Goal: Task Accomplishment & Management: Manage account settings

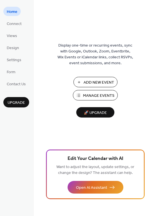
click at [97, 95] on span "Manage Events" at bounding box center [98, 96] width 31 height 6
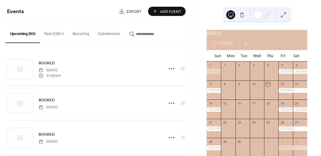
click at [246, 47] on icon at bounding box center [246, 43] width 7 height 7
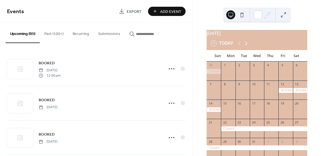
click at [246, 47] on icon at bounding box center [246, 43] width 7 height 7
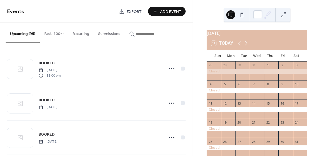
click at [246, 47] on icon at bounding box center [246, 43] width 7 height 7
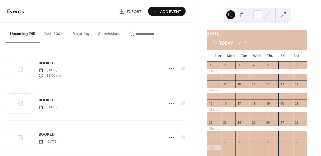
click at [246, 47] on icon at bounding box center [246, 43] width 7 height 7
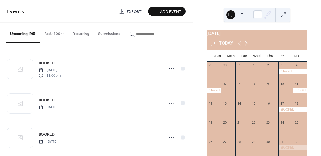
click at [246, 47] on icon at bounding box center [246, 43] width 7 height 7
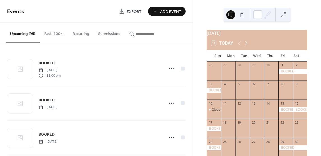
click at [246, 47] on icon at bounding box center [246, 43] width 7 height 7
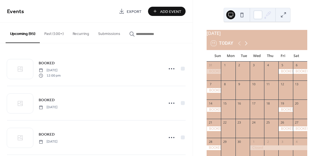
click at [246, 47] on icon at bounding box center [246, 43] width 7 height 7
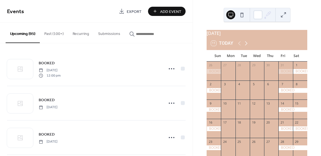
click at [246, 47] on icon at bounding box center [246, 43] width 7 height 7
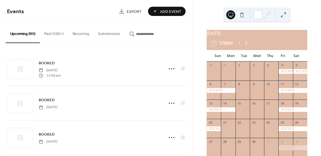
click at [246, 47] on icon at bounding box center [246, 43] width 7 height 7
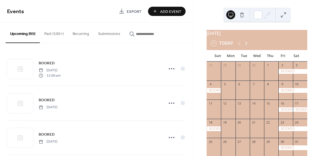
click at [246, 47] on icon at bounding box center [246, 43] width 7 height 7
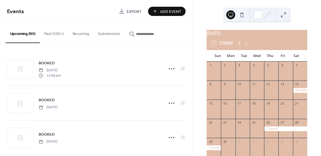
click at [237, 47] on icon at bounding box center [239, 43] width 7 height 7
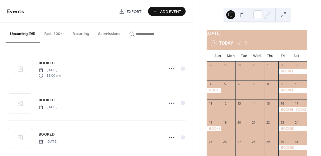
click at [246, 47] on icon at bounding box center [246, 43] width 7 height 7
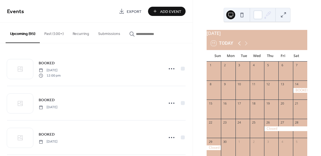
click at [237, 47] on icon at bounding box center [239, 43] width 7 height 7
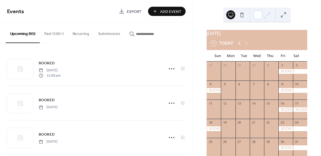
click at [238, 47] on icon at bounding box center [239, 43] width 7 height 7
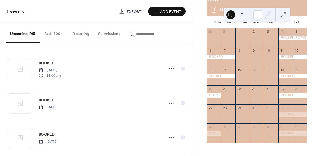
scroll to position [36, 0]
click at [165, 12] on span "Add Event" at bounding box center [170, 12] width 21 height 6
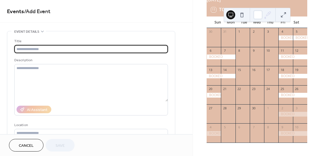
click at [108, 48] on input "text" at bounding box center [91, 49] width 154 height 8
type input "*"
type input "******"
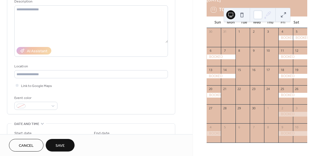
scroll to position [84, 0]
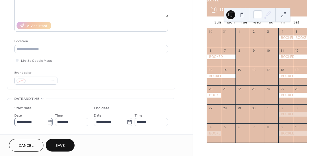
click at [47, 122] on icon at bounding box center [50, 123] width 6 height 6
click at [47, 122] on input "**********" at bounding box center [30, 122] width 33 height 8
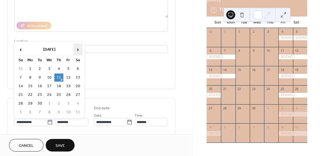
click at [78, 50] on span "›" at bounding box center [78, 49] width 8 height 11
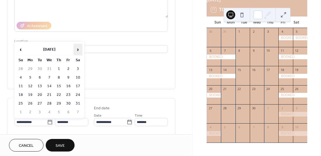
click at [78, 50] on span "›" at bounding box center [78, 49] width 8 height 11
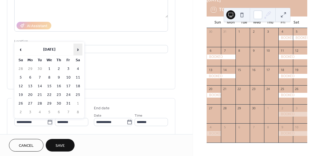
click at [78, 50] on span "›" at bounding box center [78, 49] width 8 height 11
click at [20, 50] on span "‹" at bounding box center [21, 49] width 8 height 11
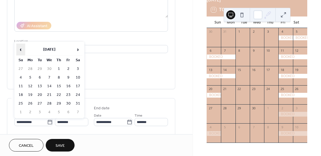
click at [19, 50] on span "‹" at bounding box center [21, 49] width 8 height 11
click at [20, 103] on td "27" at bounding box center [20, 104] width 9 height 8
type input "**********"
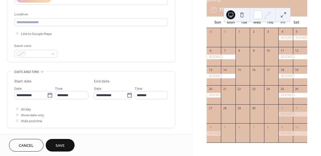
scroll to position [140, 0]
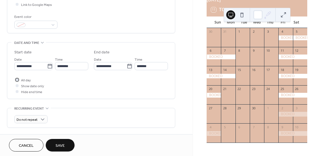
click at [18, 80] on div at bounding box center [17, 80] width 3 height 3
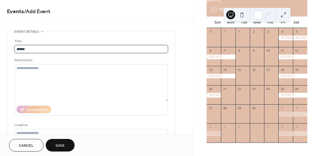
click at [61, 51] on input "******" at bounding box center [91, 49] width 154 height 8
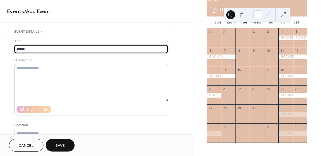
drag, startPoint x: 61, startPoint y: 49, endPoint x: -19, endPoint y: 48, distance: 80.2
click at [0, 48] on html "**********" at bounding box center [160, 78] width 321 height 156
type input "******"
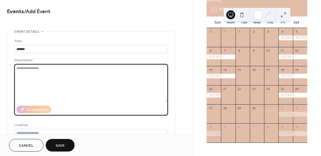
click at [161, 123] on div "Location" at bounding box center [90, 126] width 153 height 6
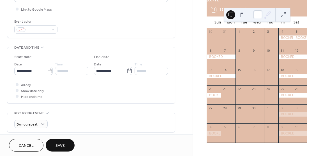
scroll to position [140, 0]
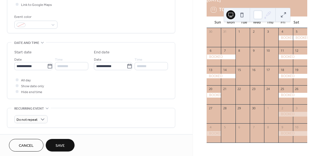
click at [66, 143] on button "Save" at bounding box center [60, 145] width 29 height 13
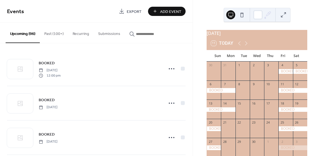
click at [172, 9] on span "Add Event" at bounding box center [170, 12] width 21 height 6
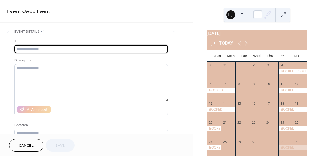
click at [104, 49] on input "text" at bounding box center [91, 49] width 154 height 8
click at [104, 48] on input "text" at bounding box center [91, 49] width 154 height 8
type input "******"
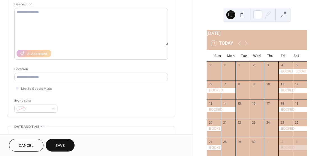
scroll to position [140, 0]
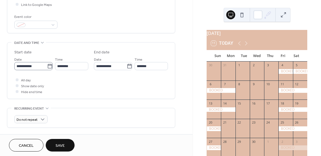
click at [47, 66] on icon at bounding box center [50, 67] width 6 height 6
click at [47, 66] on input "**********" at bounding box center [30, 66] width 33 height 8
click at [85, 79] on div "All day Show date only Hide end time" at bounding box center [91, 86] width 154 height 18
click at [47, 64] on icon at bounding box center [50, 67] width 6 height 6
click at [47, 64] on input "**********" at bounding box center [30, 66] width 33 height 8
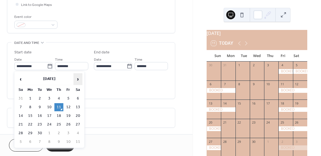
click at [73, 78] on th "›" at bounding box center [77, 79] width 9 height 12
click at [75, 78] on span "›" at bounding box center [78, 79] width 8 height 11
click at [76, 78] on span "›" at bounding box center [78, 79] width 8 height 11
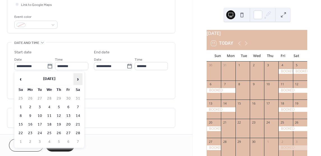
click at [76, 79] on span "›" at bounding box center [78, 79] width 8 height 11
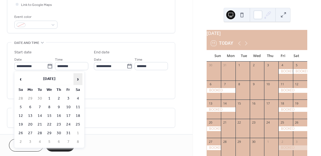
click at [75, 80] on span "›" at bounding box center [78, 79] width 8 height 11
click at [74, 80] on span "›" at bounding box center [78, 79] width 8 height 11
click at [74, 81] on span "›" at bounding box center [78, 79] width 8 height 11
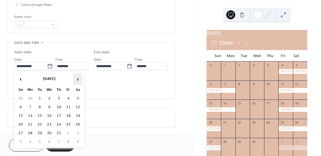
click at [74, 81] on span "›" at bounding box center [78, 79] width 8 height 11
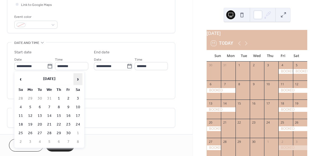
click at [74, 81] on span "›" at bounding box center [78, 79] width 8 height 11
click at [80, 82] on span "›" at bounding box center [78, 79] width 8 height 11
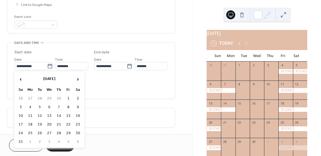
click at [70, 106] on td "8" at bounding box center [68, 107] width 9 height 8
type input "**********"
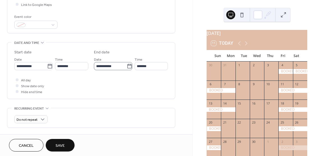
click at [129, 67] on icon at bounding box center [130, 67] width 6 height 6
click at [127, 67] on input "**********" at bounding box center [110, 66] width 33 height 8
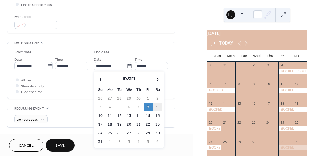
click at [159, 107] on td "9" at bounding box center [157, 107] width 9 height 8
type input "**********"
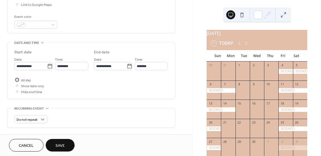
click at [17, 79] on div at bounding box center [17, 80] width 3 height 3
click at [61, 143] on span "Save" at bounding box center [60, 146] width 9 height 6
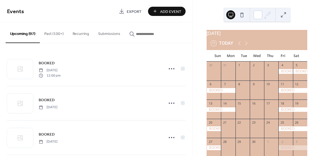
click at [247, 50] on div "11 Today" at bounding box center [257, 43] width 101 height 13
click at [246, 46] on icon at bounding box center [246, 43] width 7 height 7
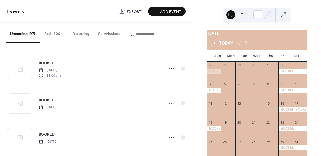
click at [246, 46] on icon at bounding box center [246, 43] width 7 height 7
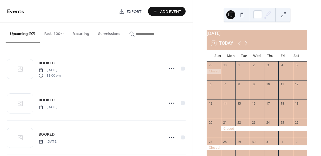
click at [246, 46] on icon at bounding box center [246, 43] width 7 height 7
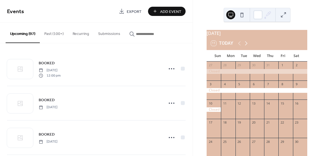
click at [246, 46] on icon at bounding box center [246, 44] width 3 height 4
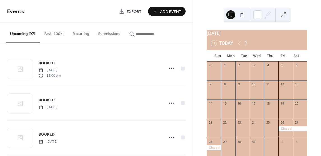
click at [246, 46] on icon at bounding box center [246, 44] width 3 height 4
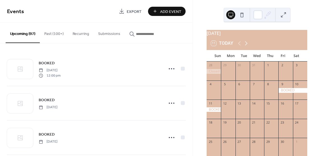
click at [246, 46] on icon at bounding box center [246, 44] width 3 height 4
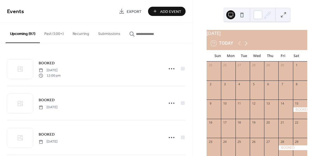
click at [246, 46] on icon at bounding box center [246, 44] width 3 height 4
click at [246, 45] on icon at bounding box center [246, 43] width 7 height 7
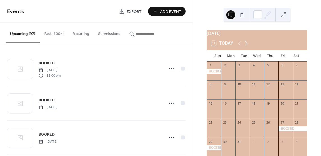
click at [246, 45] on icon at bounding box center [246, 43] width 7 height 7
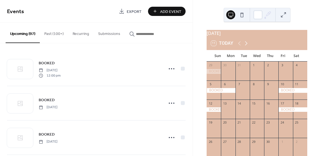
click at [246, 45] on icon at bounding box center [246, 43] width 7 height 7
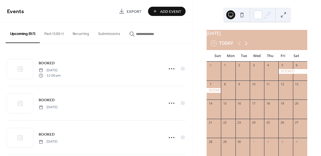
click at [246, 45] on icon at bounding box center [246, 43] width 7 height 7
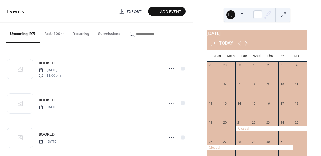
click at [246, 45] on icon at bounding box center [246, 43] width 7 height 7
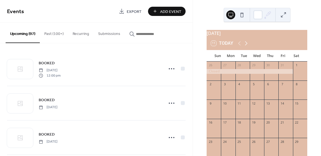
click at [246, 45] on icon at bounding box center [246, 43] width 7 height 7
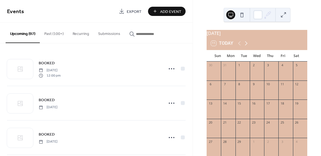
click at [246, 45] on icon at bounding box center [246, 43] width 7 height 7
click at [238, 47] on icon at bounding box center [239, 43] width 7 height 7
click at [239, 46] on icon at bounding box center [239, 44] width 3 height 4
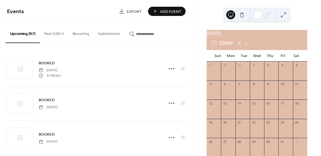
click at [239, 46] on icon at bounding box center [239, 44] width 3 height 4
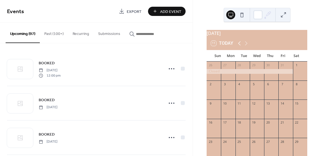
click at [239, 46] on icon at bounding box center [239, 44] width 3 height 4
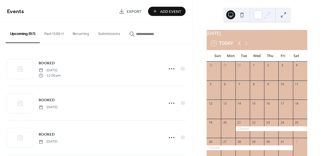
click at [239, 46] on icon at bounding box center [239, 44] width 3 height 4
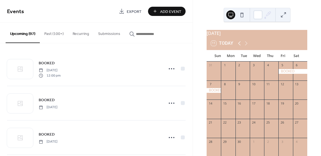
click at [239, 46] on icon at bounding box center [239, 44] width 3 height 4
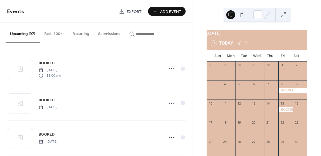
click at [239, 46] on icon at bounding box center [239, 44] width 3 height 4
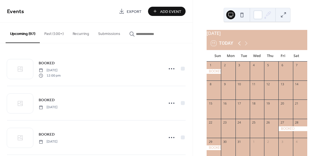
click at [239, 46] on icon at bounding box center [239, 44] width 3 height 4
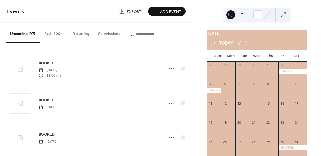
click at [239, 46] on icon at bounding box center [239, 44] width 3 height 4
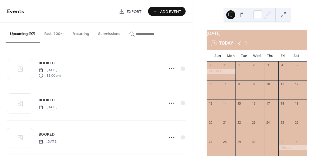
click at [239, 46] on icon at bounding box center [239, 44] width 3 height 4
click at [165, 11] on span "Add Event" at bounding box center [170, 12] width 21 height 6
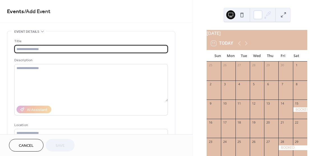
click at [126, 47] on input "text" at bounding box center [91, 49] width 154 height 8
click at [126, 48] on input "text" at bounding box center [91, 49] width 154 height 8
type input "*"
type input "******"
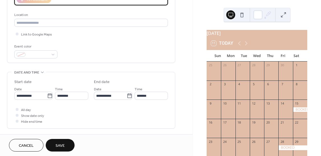
scroll to position [112, 0]
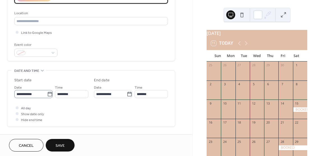
click at [48, 94] on icon at bounding box center [50, 95] width 6 height 6
click at [47, 94] on input "**********" at bounding box center [30, 94] width 33 height 8
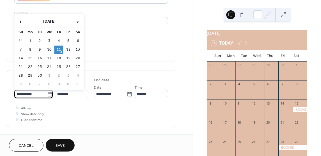
click at [75, 27] on th "›" at bounding box center [77, 22] width 9 height 12
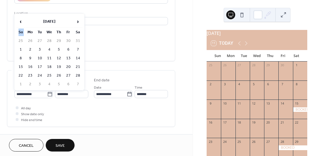
click at [75, 27] on th "›" at bounding box center [77, 22] width 9 height 12
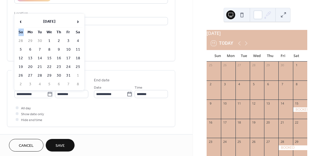
click at [75, 27] on th "›" at bounding box center [77, 22] width 9 height 12
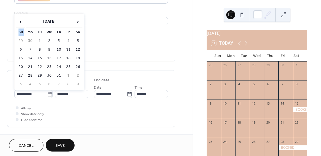
click at [75, 27] on th "›" at bounding box center [77, 22] width 9 height 12
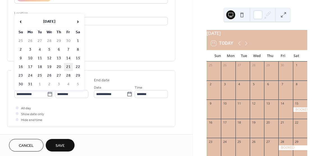
click at [68, 68] on td "21" at bounding box center [68, 67] width 9 height 8
type input "**********"
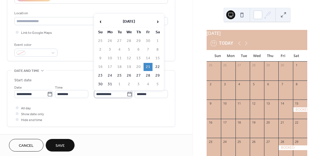
click at [127, 94] on icon at bounding box center [130, 95] width 6 height 6
click at [126, 94] on input "**********" at bounding box center [110, 94] width 33 height 8
drag, startPoint x: 157, startPoint y: 66, endPoint x: 149, endPoint y: 76, distance: 12.7
click at [157, 67] on td "22" at bounding box center [157, 67] width 9 height 8
type input "**********"
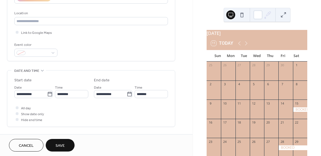
click at [117, 136] on div "Cancel Save" at bounding box center [96, 146] width 193 height 22
click at [17, 105] on div at bounding box center [17, 108] width 6 height 6
click at [64, 146] on span "Save" at bounding box center [60, 146] width 9 height 6
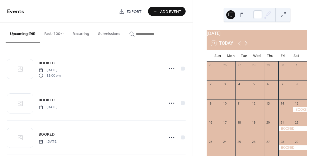
click at [244, 45] on icon at bounding box center [246, 43] width 7 height 7
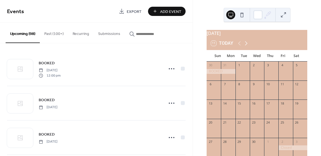
click at [244, 45] on icon at bounding box center [246, 43] width 7 height 7
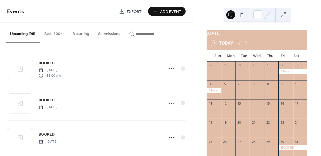
click at [244, 45] on icon at bounding box center [246, 43] width 7 height 7
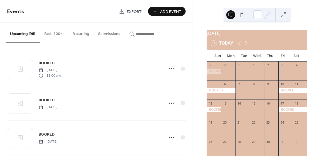
click at [244, 45] on icon at bounding box center [246, 43] width 7 height 7
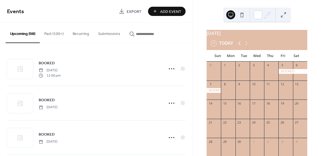
click at [238, 45] on icon at bounding box center [239, 43] width 7 height 7
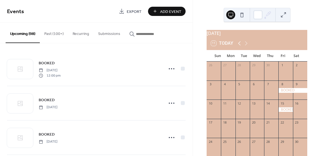
click at [238, 45] on icon at bounding box center [239, 43] width 7 height 7
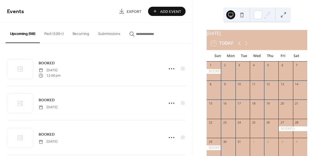
click at [238, 45] on icon at bounding box center [239, 43] width 7 height 7
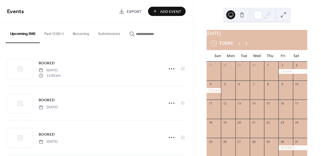
click at [246, 47] on icon at bounding box center [246, 43] width 7 height 7
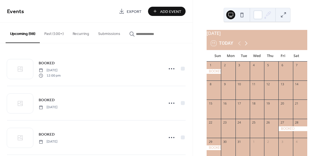
click at [244, 47] on icon at bounding box center [246, 43] width 7 height 7
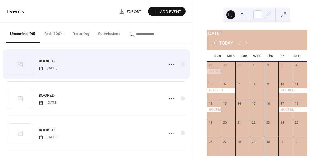
scroll to position [112, 0]
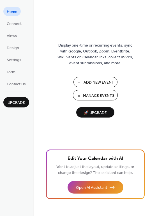
click at [103, 96] on span "Manage Events" at bounding box center [98, 96] width 31 height 6
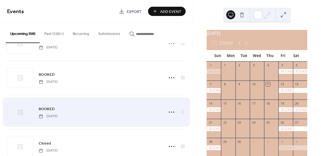
scroll to position [2627, 0]
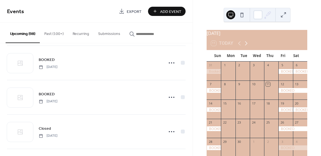
click at [247, 46] on icon at bounding box center [246, 44] width 3 height 4
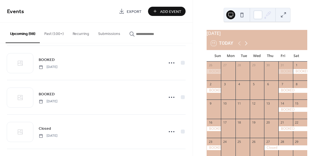
click at [247, 46] on icon at bounding box center [246, 44] width 3 height 4
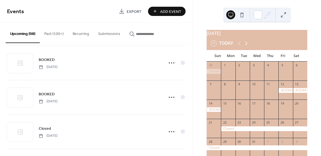
click at [247, 46] on icon at bounding box center [246, 44] width 3 height 4
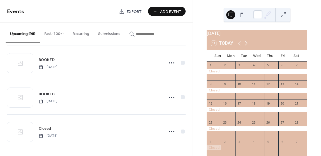
click at [247, 46] on icon at bounding box center [246, 44] width 3 height 4
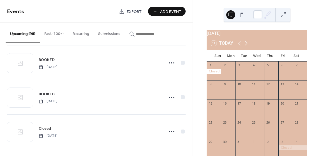
click at [247, 46] on icon at bounding box center [246, 44] width 3 height 4
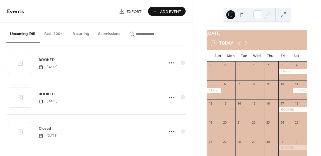
click at [247, 46] on icon at bounding box center [246, 44] width 3 height 4
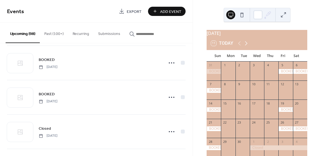
click at [247, 46] on icon at bounding box center [246, 44] width 3 height 4
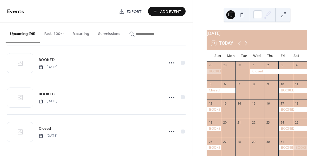
click at [247, 46] on icon at bounding box center [246, 44] width 3 height 4
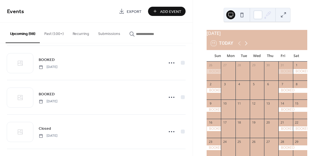
click at [247, 46] on icon at bounding box center [246, 44] width 3 height 4
click at [247, 47] on icon at bounding box center [246, 43] width 7 height 7
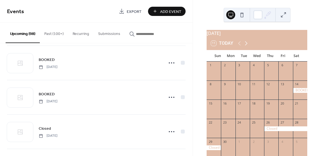
click at [247, 47] on icon at bounding box center [246, 43] width 7 height 7
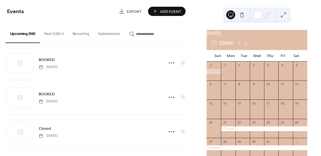
click at [247, 47] on icon at bounding box center [246, 43] width 7 height 7
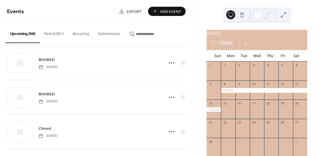
click at [247, 47] on icon at bounding box center [246, 43] width 7 height 7
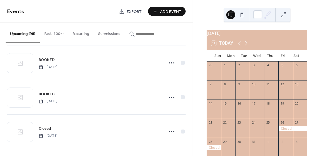
click at [247, 47] on icon at bounding box center [246, 43] width 7 height 7
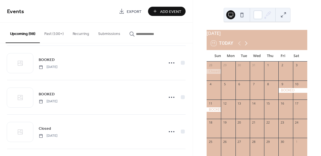
click at [247, 47] on icon at bounding box center [246, 43] width 7 height 7
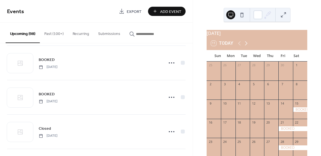
click at [247, 47] on icon at bounding box center [246, 43] width 7 height 7
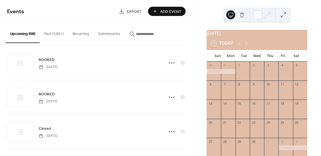
click at [176, 12] on span "Add Event" at bounding box center [170, 12] width 21 height 6
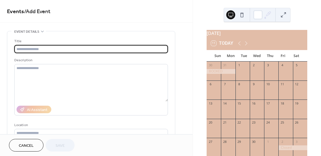
click at [112, 50] on input "text" at bounding box center [91, 49] width 154 height 8
type input "******"
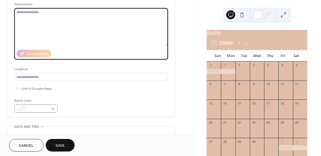
scroll to position [112, 0]
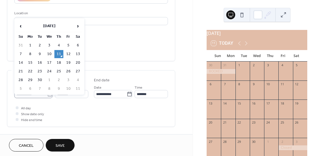
click at [48, 94] on icon at bounding box center [50, 95] width 6 height 6
click at [47, 94] on input "**********" at bounding box center [30, 94] width 33 height 8
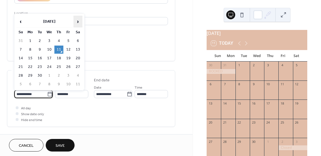
click at [80, 20] on span "›" at bounding box center [78, 21] width 8 height 11
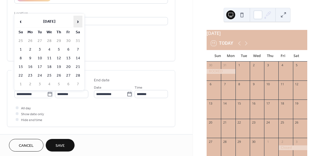
click at [80, 20] on span "›" at bounding box center [78, 21] width 8 height 11
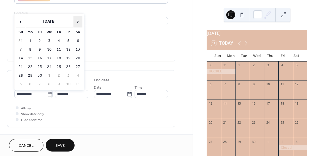
click at [80, 20] on span "›" at bounding box center [78, 21] width 8 height 11
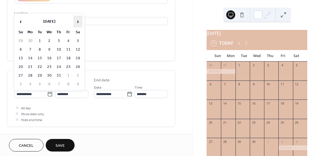
click at [80, 21] on span "›" at bounding box center [78, 21] width 8 height 11
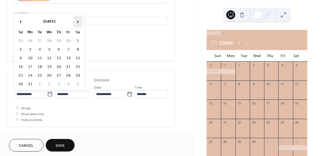
click at [80, 21] on span "›" at bounding box center [78, 21] width 8 height 11
click at [21, 24] on span "‹" at bounding box center [21, 21] width 8 height 11
click at [21, 50] on td "6" at bounding box center [20, 50] width 9 height 8
type input "**********"
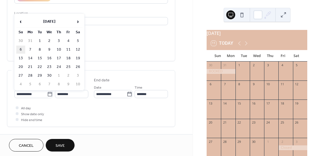
type input "**********"
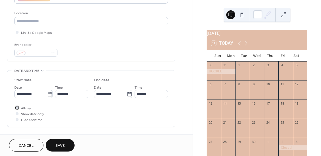
click at [16, 107] on div at bounding box center [17, 108] width 3 height 3
click at [54, 144] on button "Save" at bounding box center [60, 145] width 29 height 13
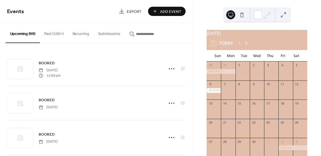
click at [246, 45] on icon at bounding box center [246, 44] width 3 height 4
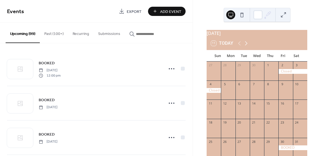
click at [248, 45] on icon at bounding box center [246, 43] width 7 height 7
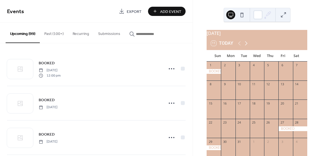
click at [245, 47] on icon at bounding box center [246, 43] width 7 height 7
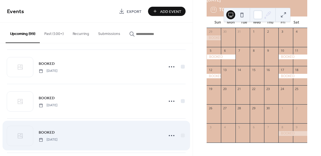
scroll to position [2795, 0]
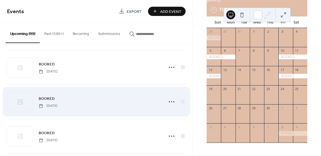
click at [102, 96] on div "BOOKED Sunday, September 5, 2027" at bounding box center [100, 102] width 122 height 13
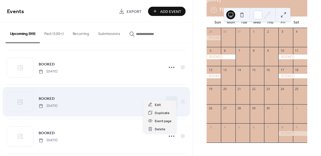
click at [168, 98] on icon at bounding box center [171, 102] width 9 height 9
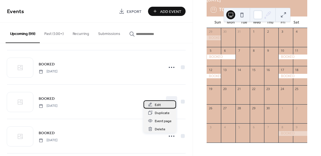
click at [160, 107] on span "Edit" at bounding box center [158, 105] width 6 height 6
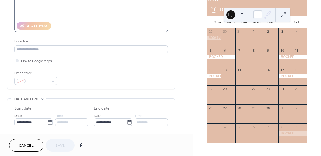
scroll to position [84, 0]
click at [47, 122] on icon at bounding box center [50, 123] width 6 height 6
click at [47, 122] on input "**********" at bounding box center [30, 122] width 33 height 8
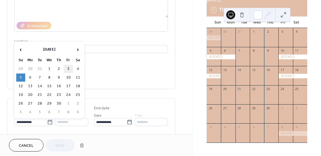
click at [68, 68] on td "3" at bounding box center [68, 69] width 9 height 8
type input "**********"
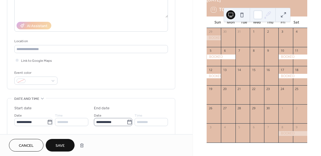
click at [128, 123] on icon at bounding box center [130, 123] width 6 height 6
click at [127, 123] on input "**********" at bounding box center [110, 122] width 33 height 8
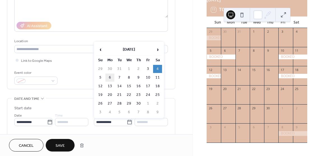
click at [110, 77] on td "6" at bounding box center [109, 78] width 9 height 8
type input "**********"
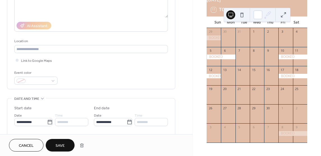
click at [56, 147] on span "Save" at bounding box center [60, 146] width 9 height 6
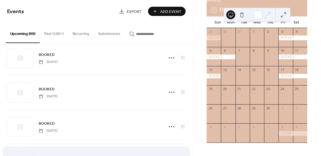
scroll to position [2453, 0]
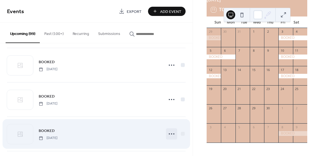
click at [170, 130] on icon at bounding box center [171, 134] width 9 height 9
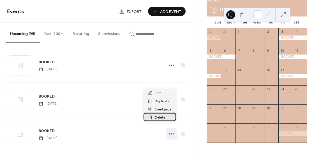
click at [165, 117] on div "Delete" at bounding box center [160, 117] width 33 height 8
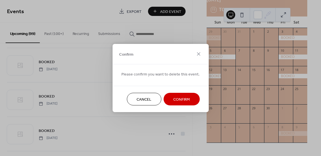
click at [181, 100] on span "Confirm" at bounding box center [181, 100] width 17 height 6
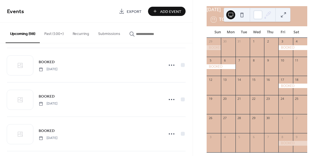
scroll to position [0, 0]
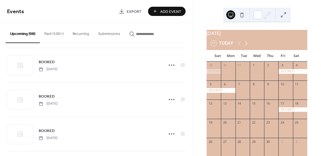
click at [245, 43] on icon at bounding box center [246, 43] width 7 height 7
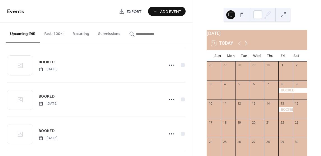
click at [245, 43] on icon at bounding box center [246, 43] width 7 height 7
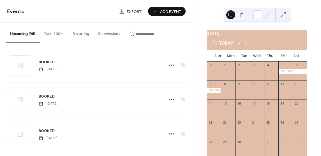
click at [245, 43] on icon at bounding box center [246, 43] width 7 height 7
